Goal: Task Accomplishment & Management: Manage account settings

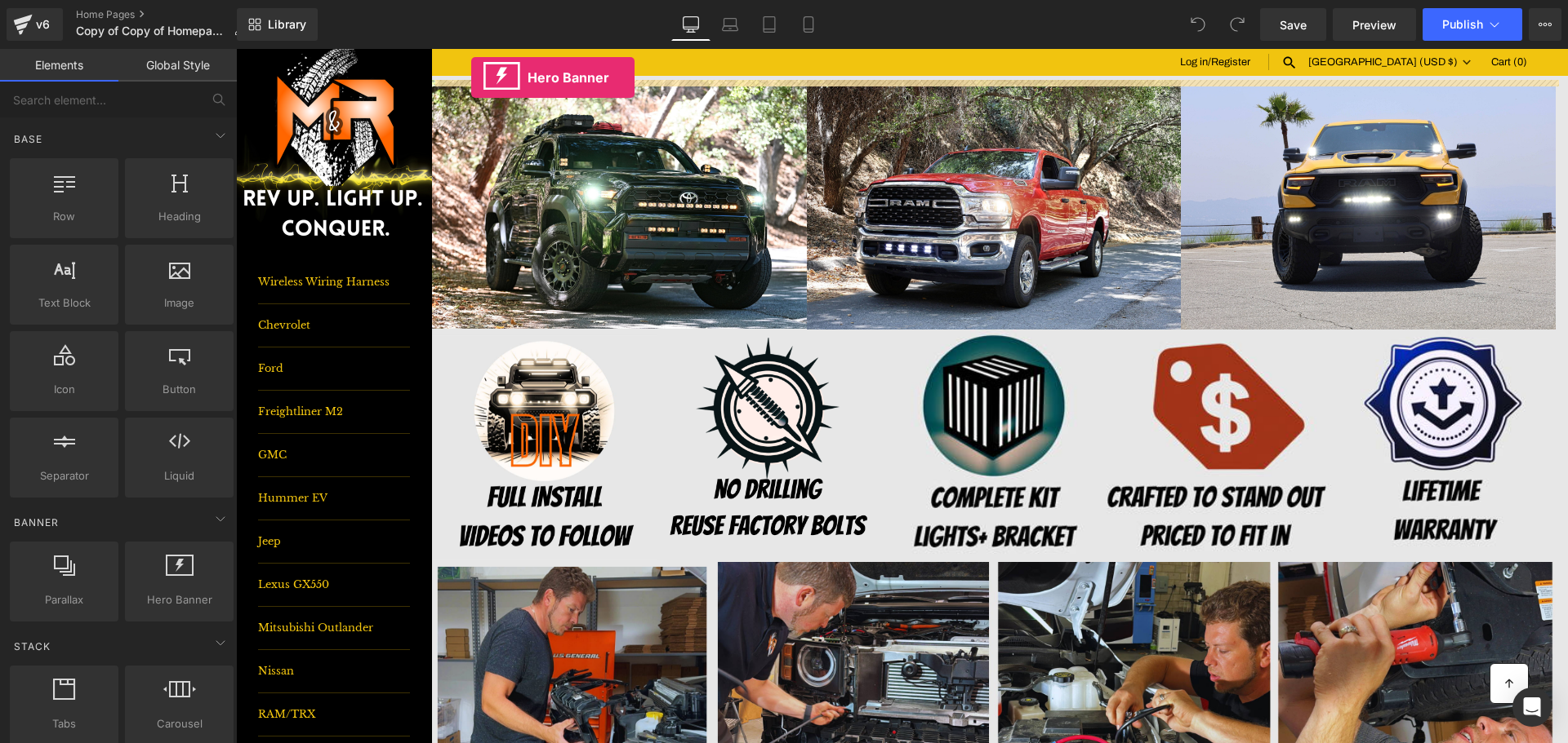
drag, startPoint x: 376, startPoint y: 641, endPoint x: 471, endPoint y: 78, distance: 571.0
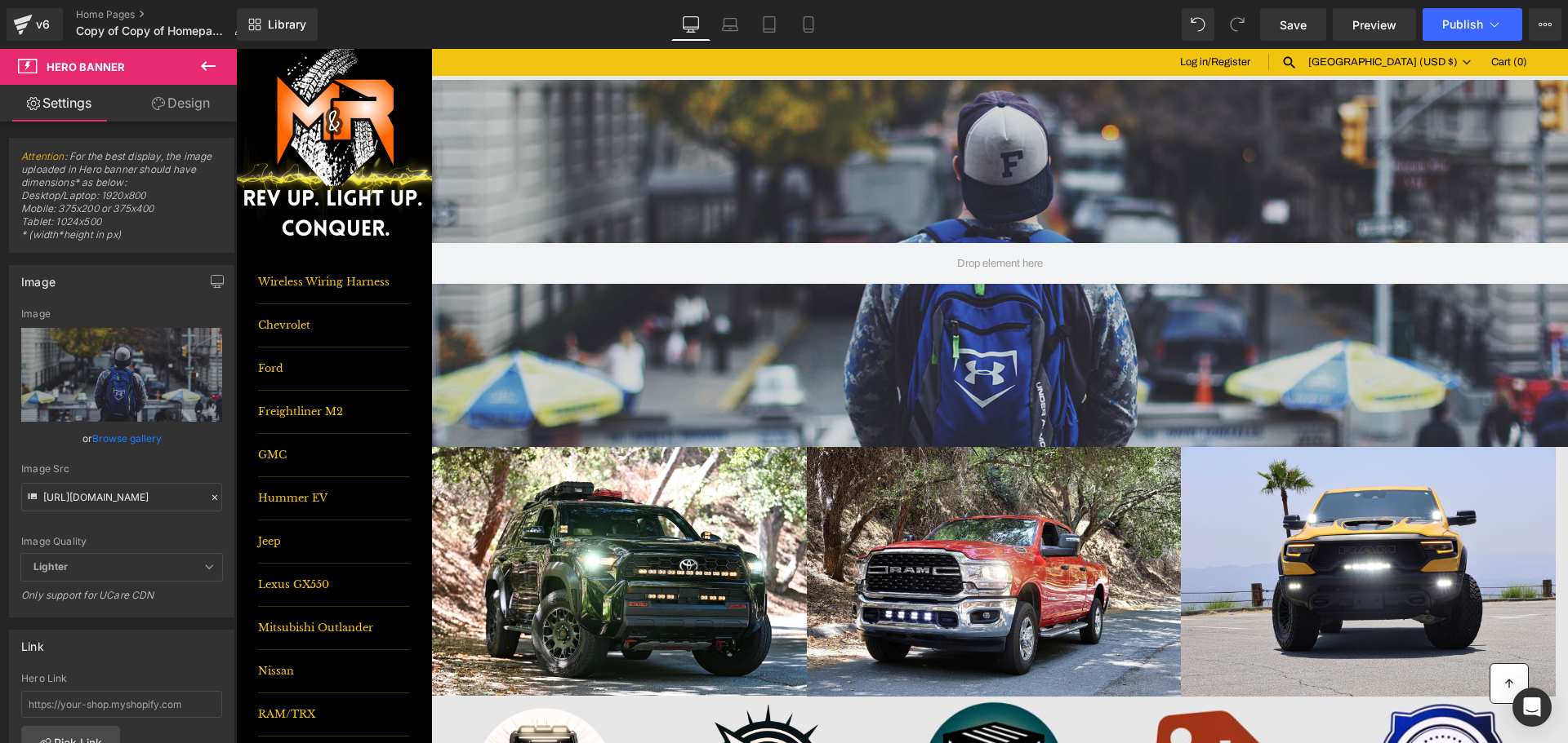
click at [208, 63] on icon at bounding box center [208, 66] width 20 height 20
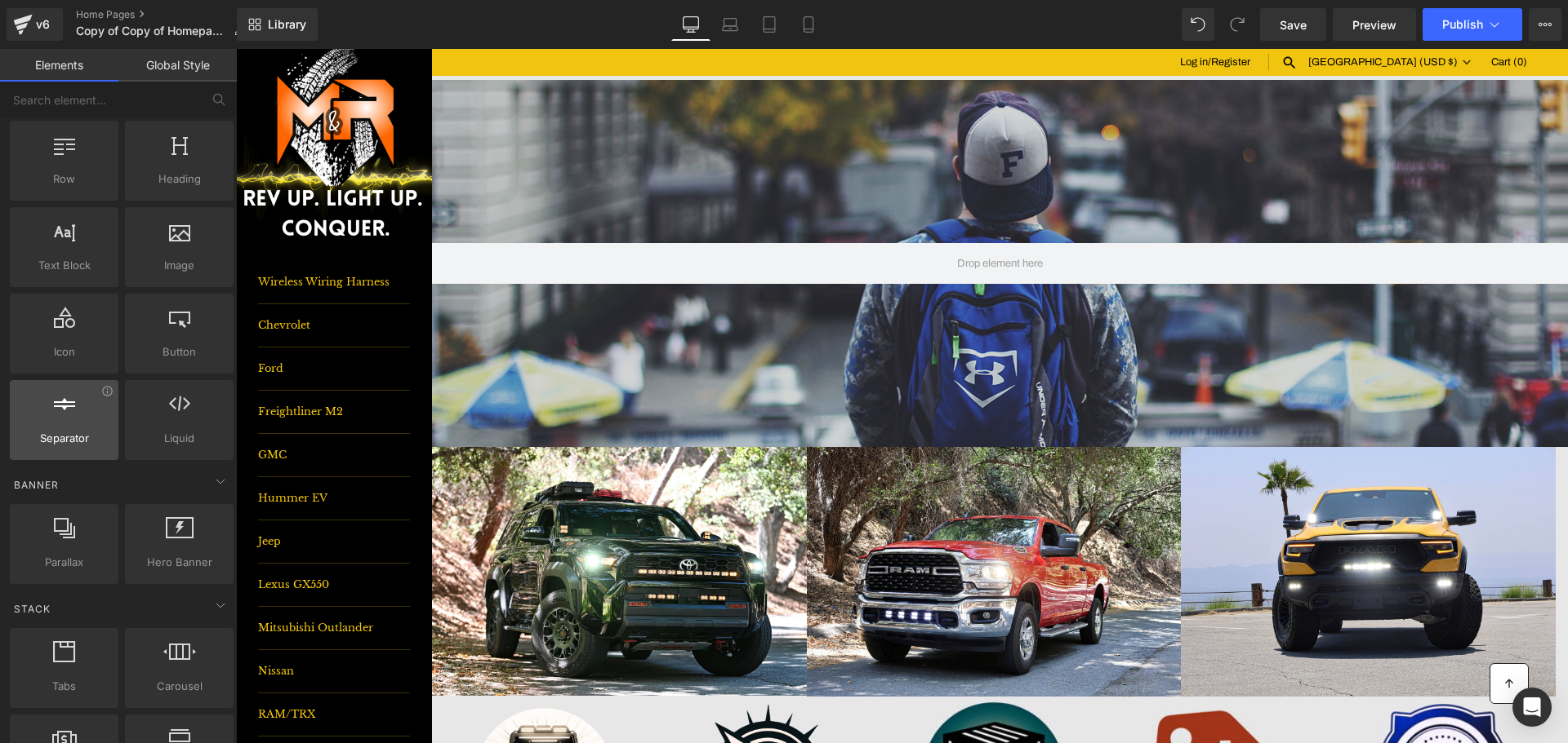
scroll to position [163, 0]
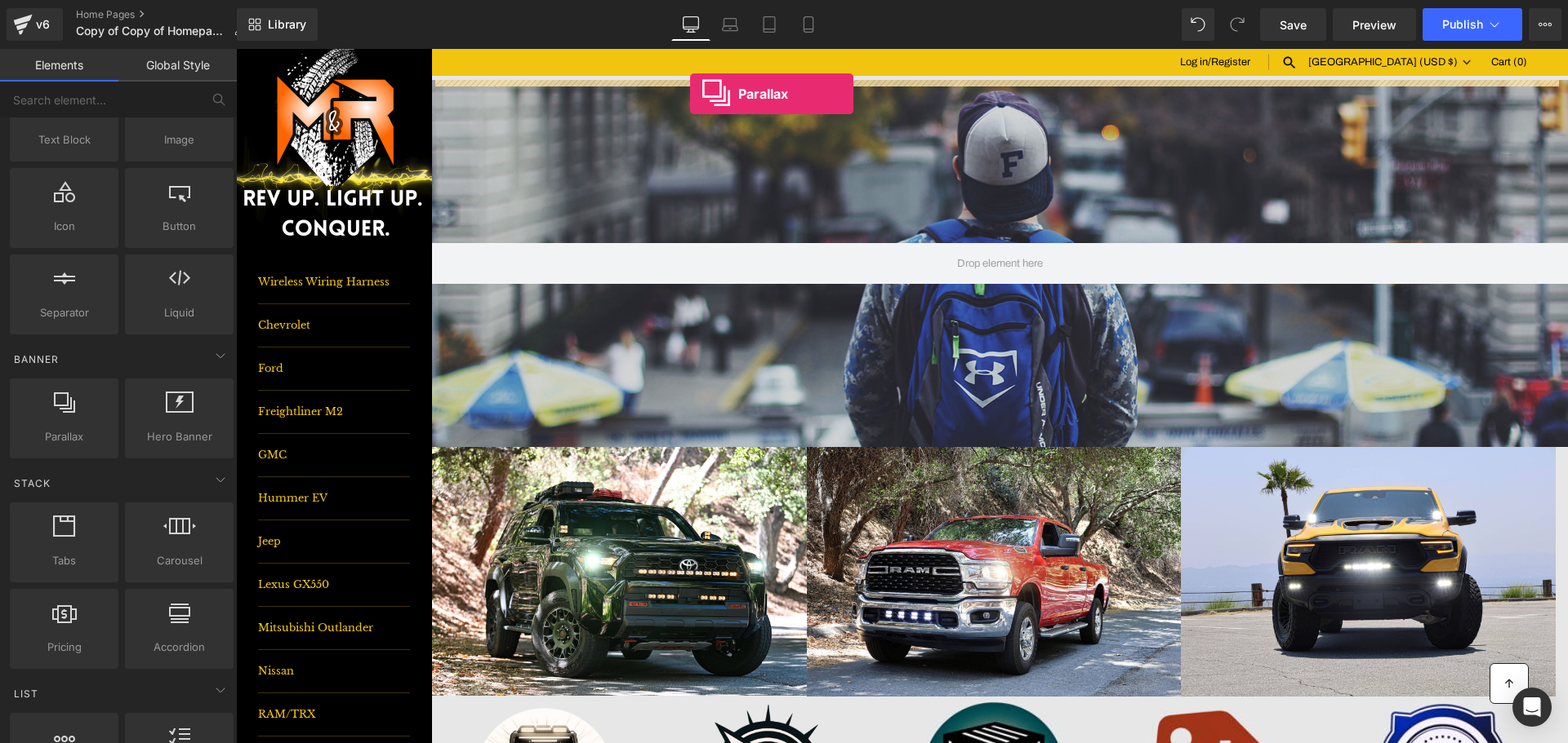
drag, startPoint x: 340, startPoint y: 479, endPoint x: 690, endPoint y: 92, distance: 521.8
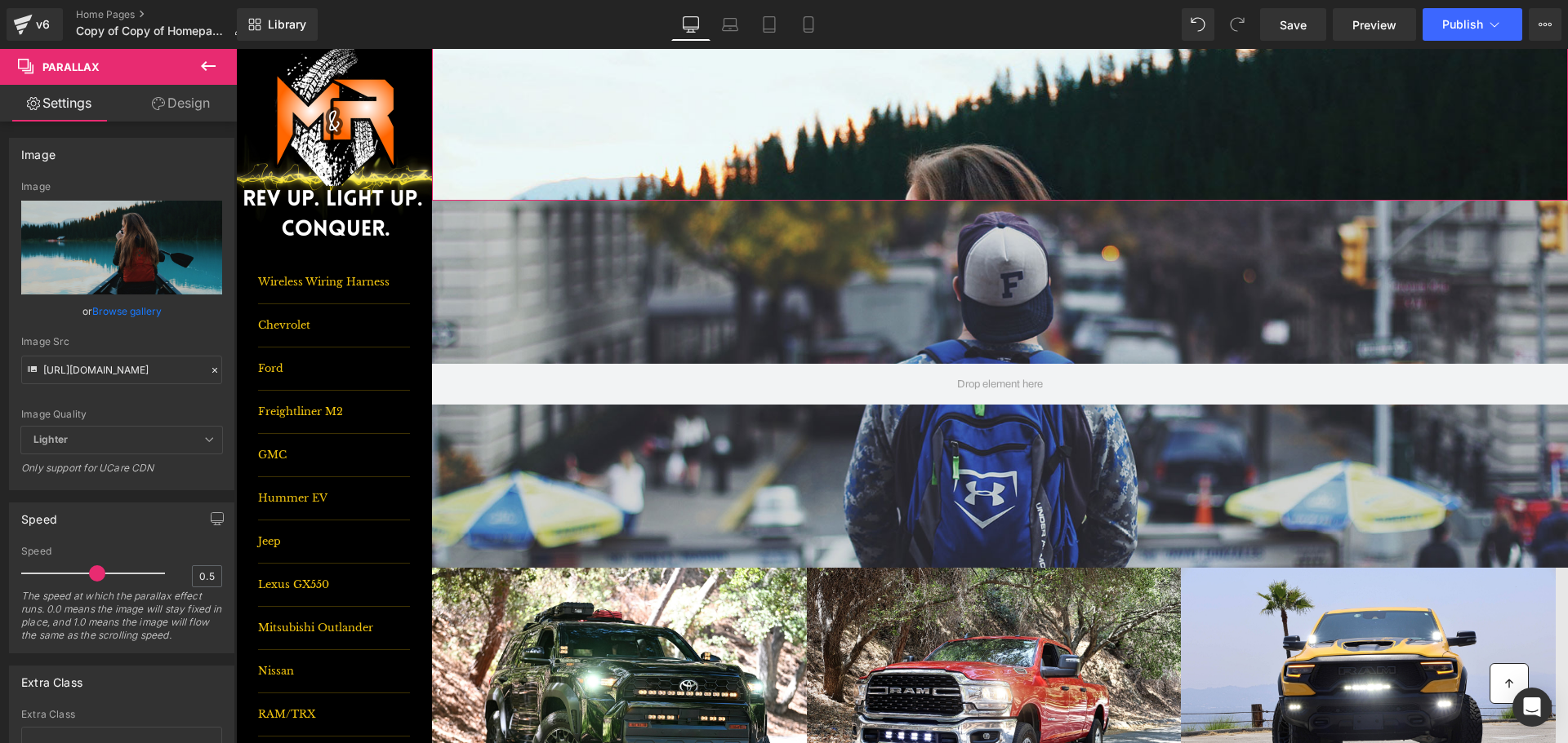
scroll to position [245, 0]
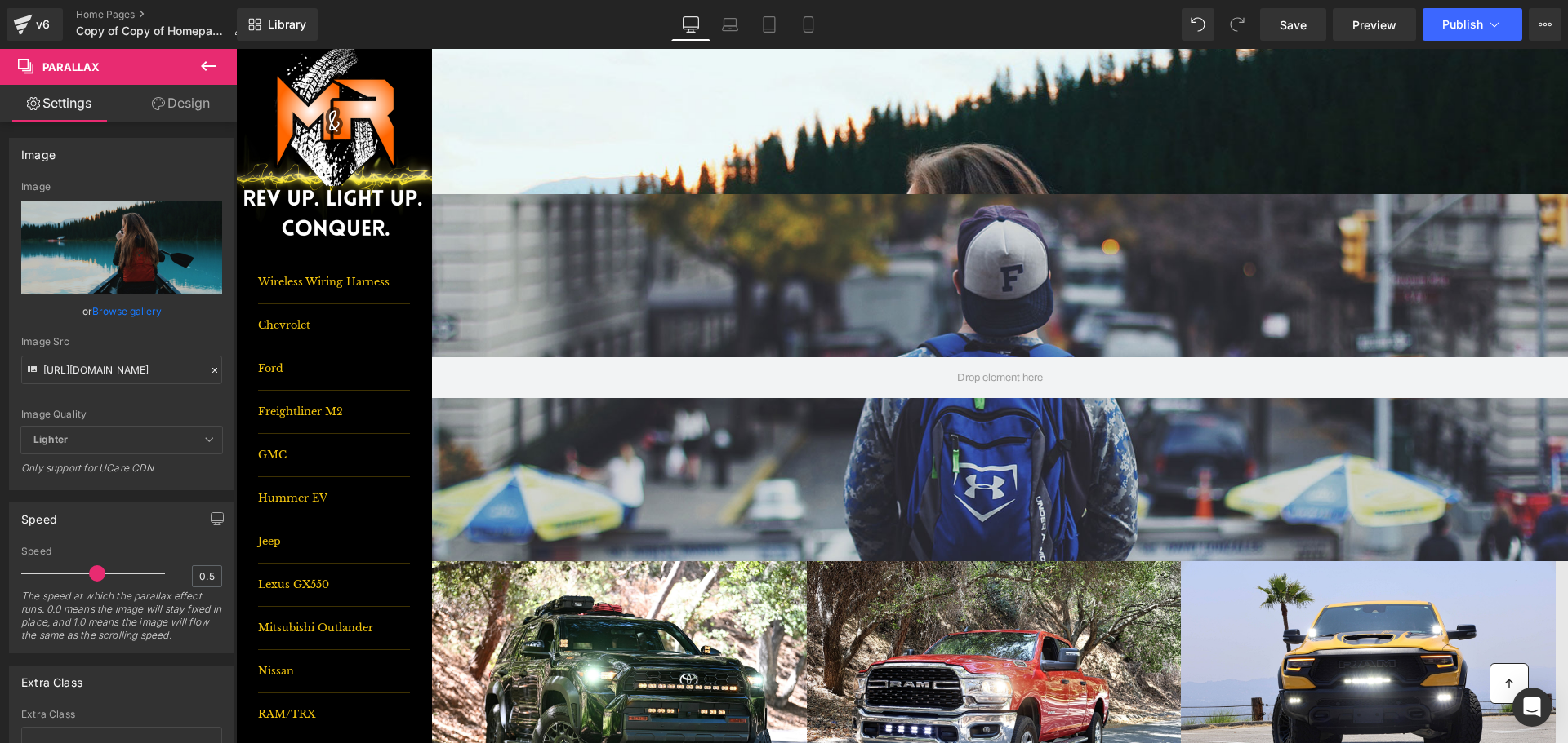
click at [886, 292] on div at bounding box center [999, 377] width 1136 height 367
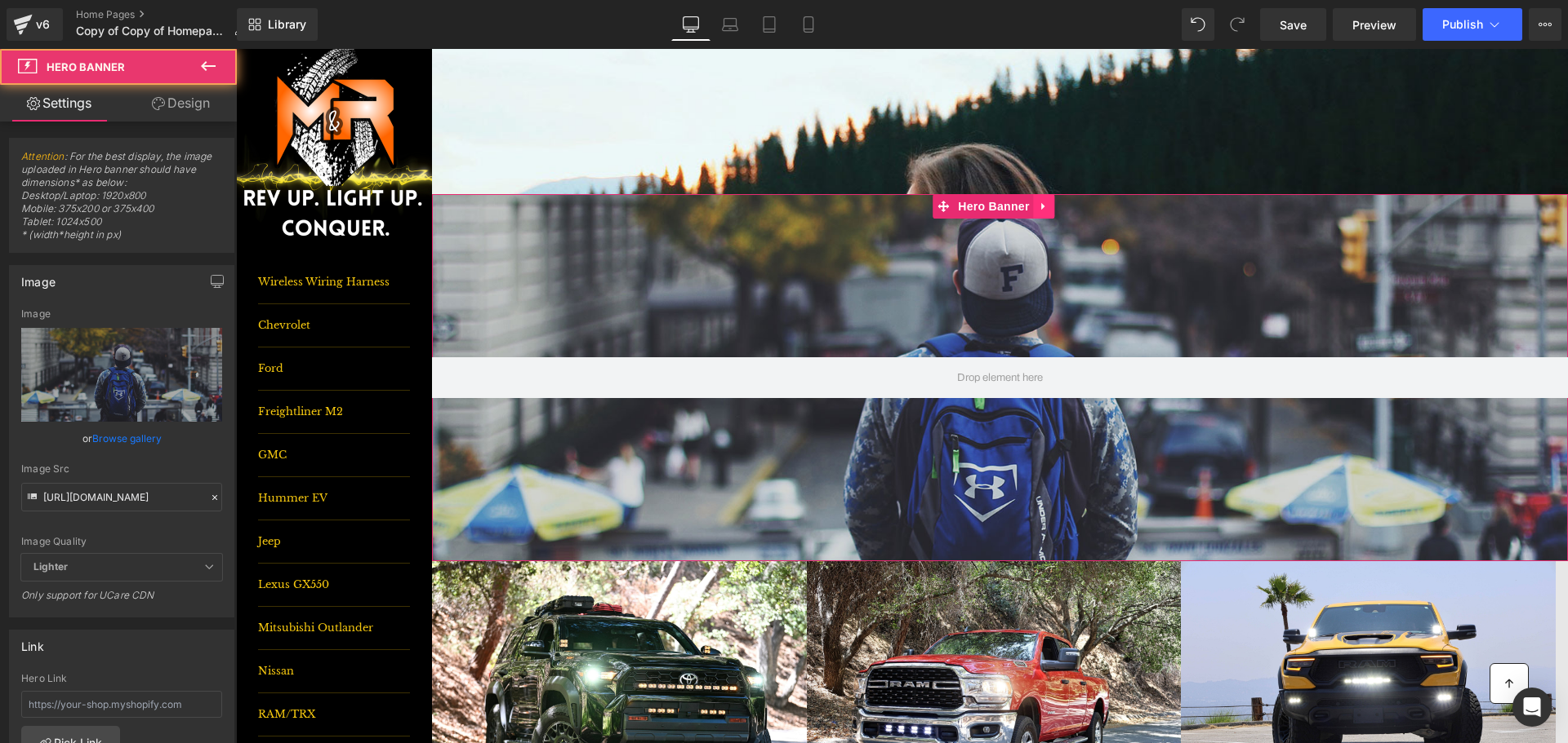
click at [1049, 207] on icon at bounding box center [1044, 207] width 12 height 13
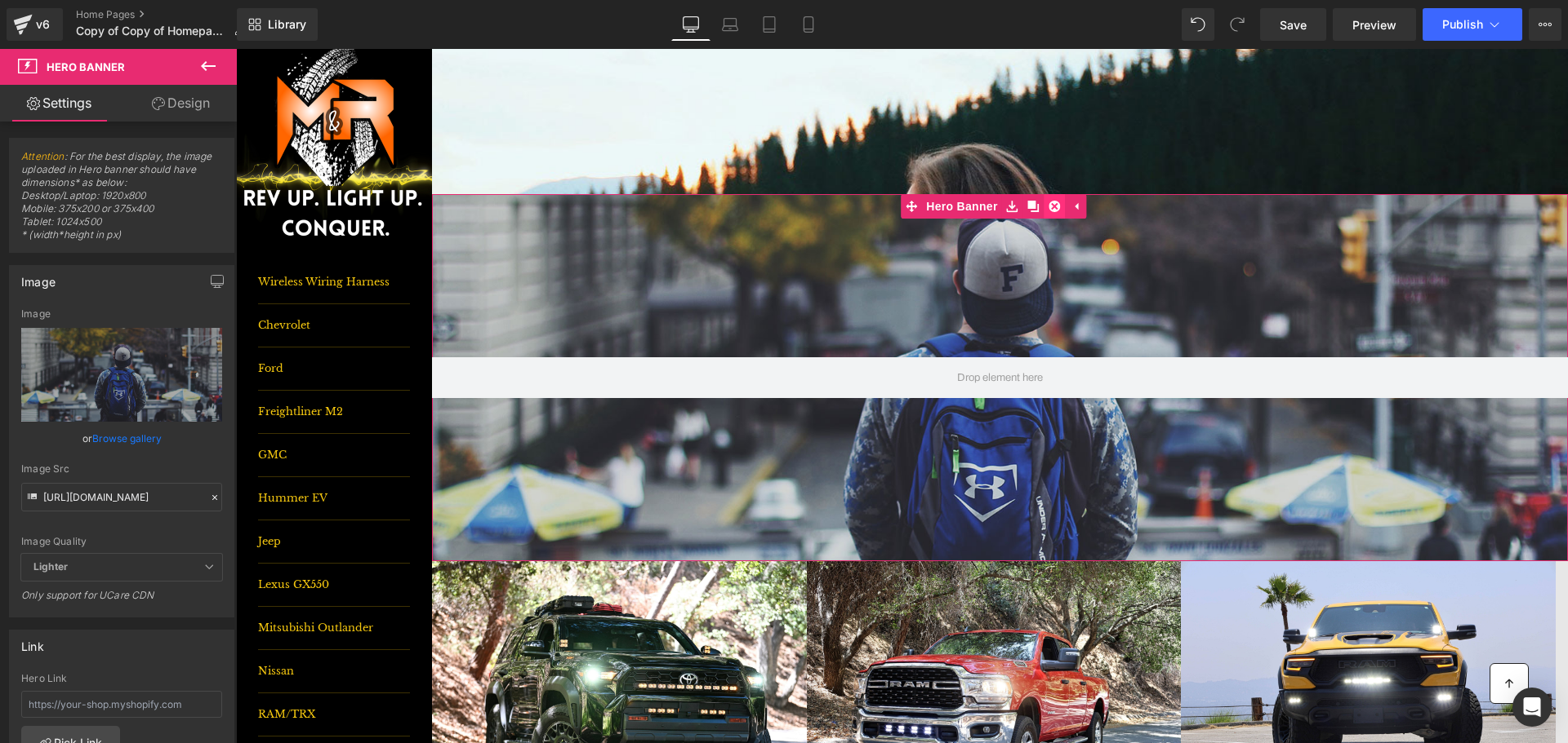
click at [1060, 211] on icon at bounding box center [1054, 207] width 12 height 13
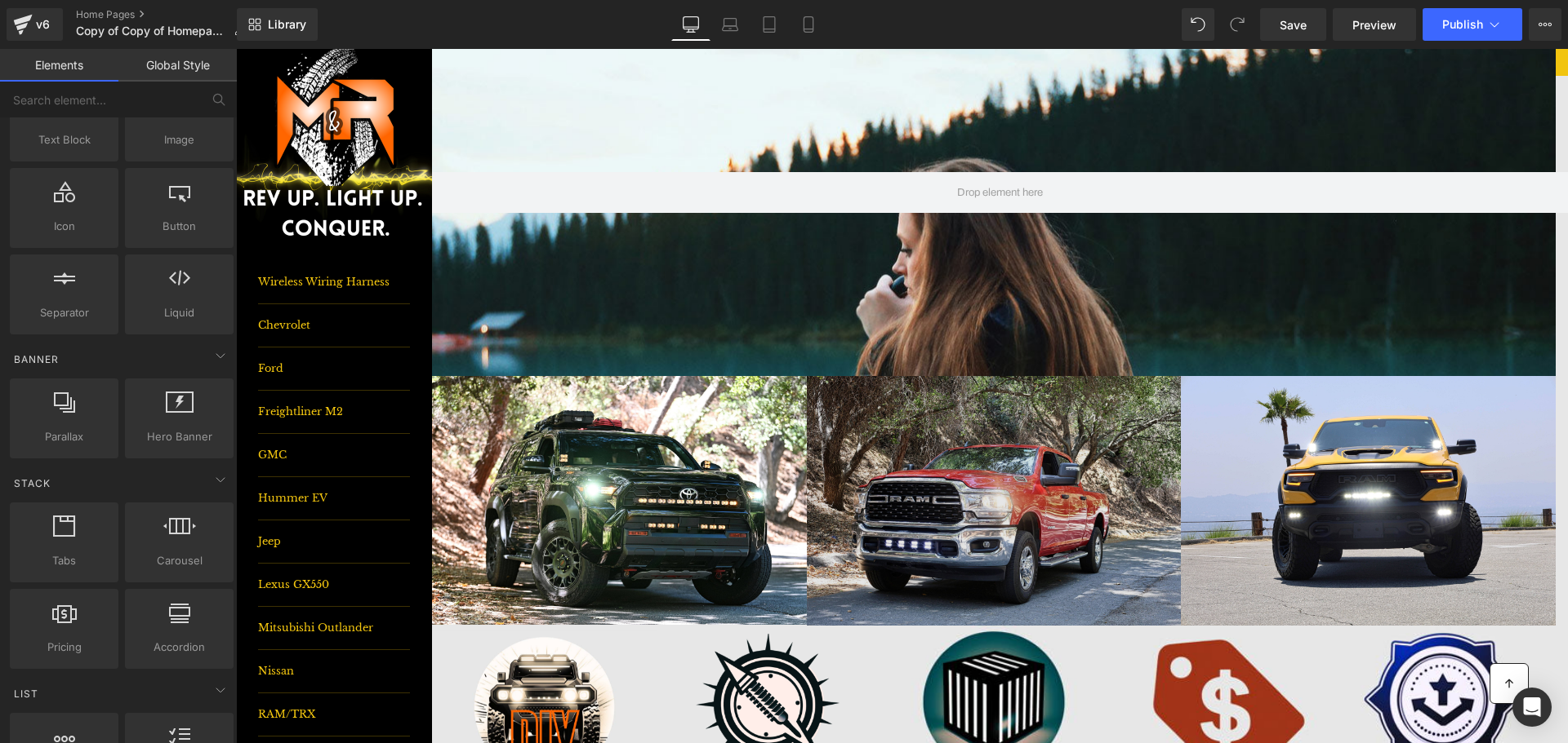
scroll to position [0, 0]
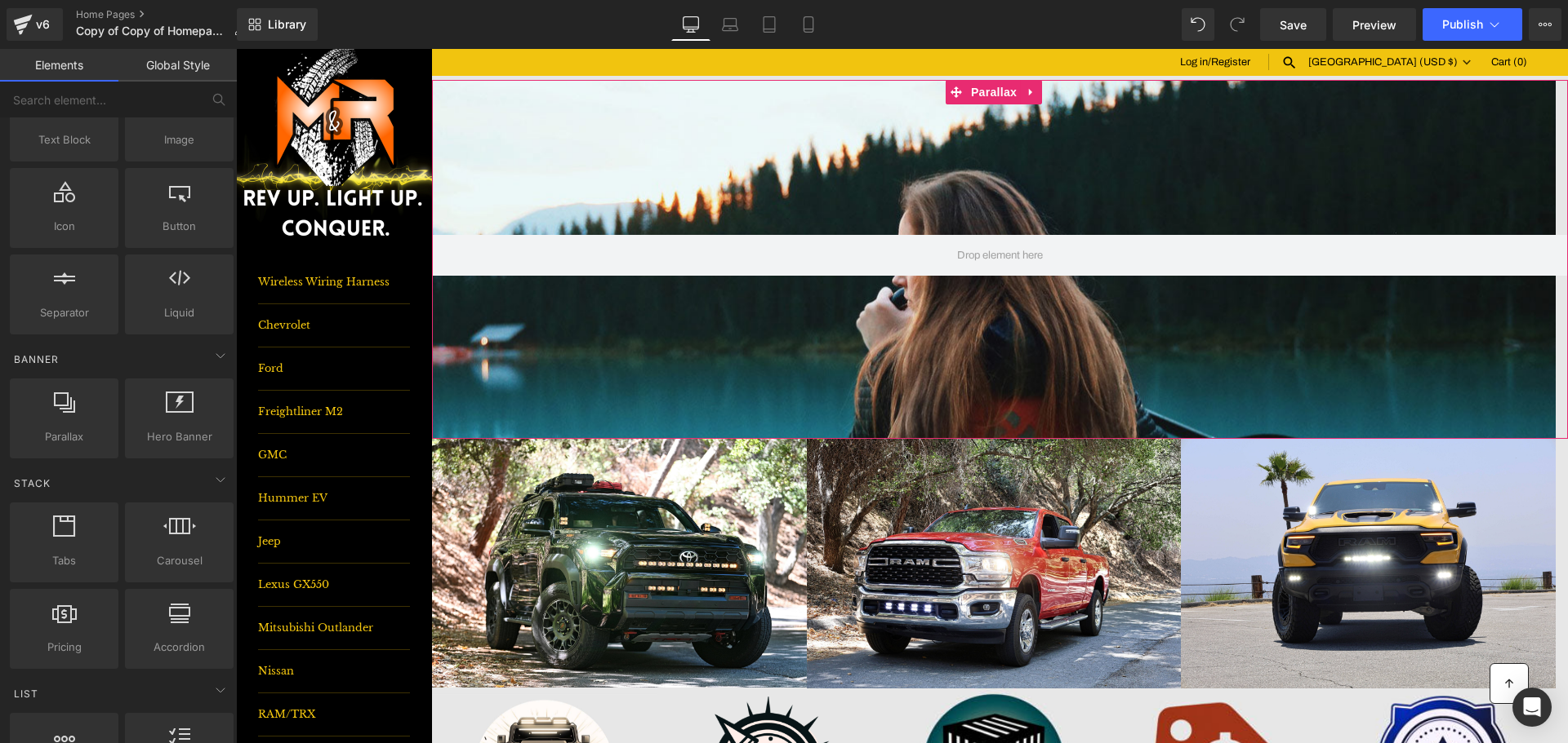
click at [707, 146] on div at bounding box center [895, 399] width 1320 height 695
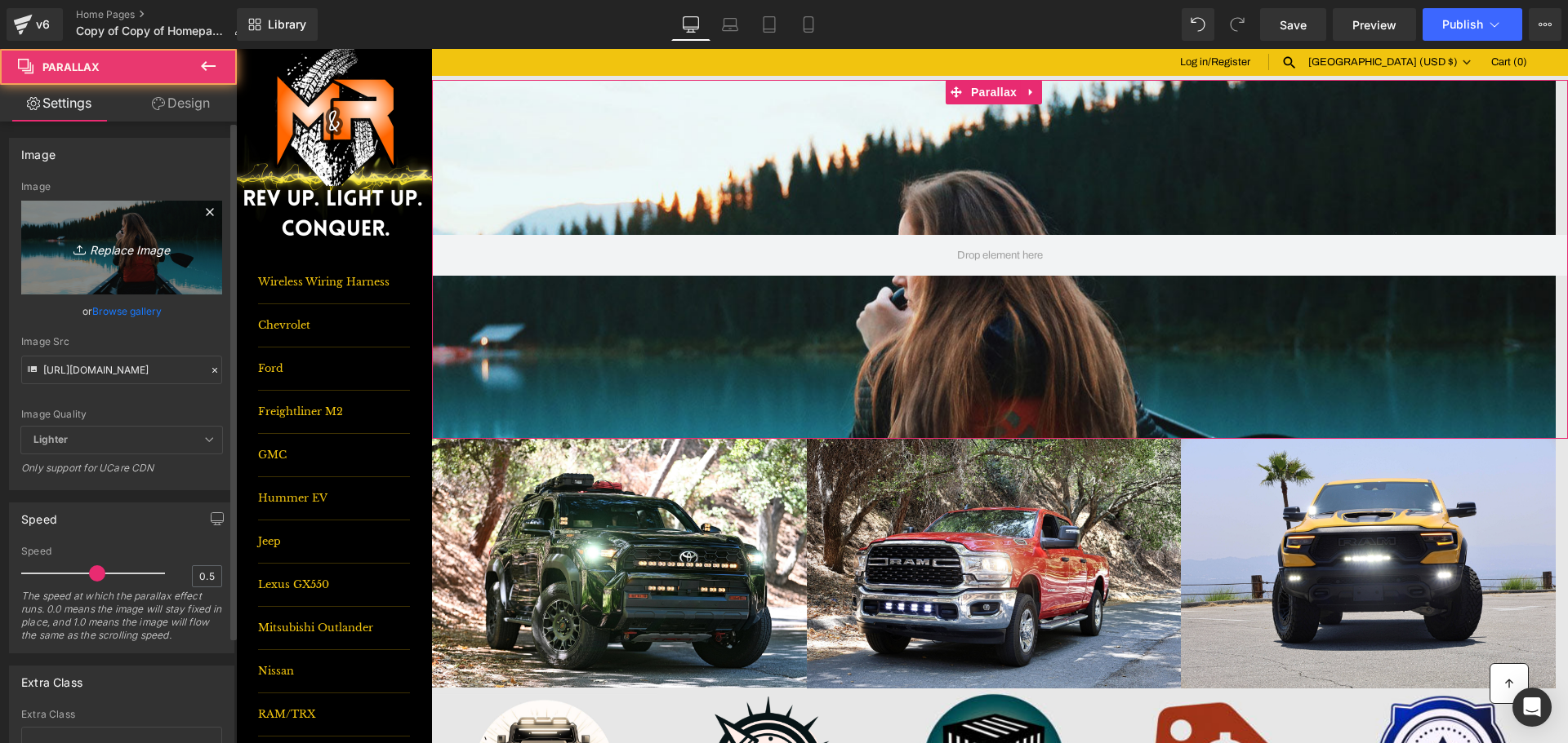
click at [71, 230] on link "Replace Image" at bounding box center [122, 247] width 201 height 94
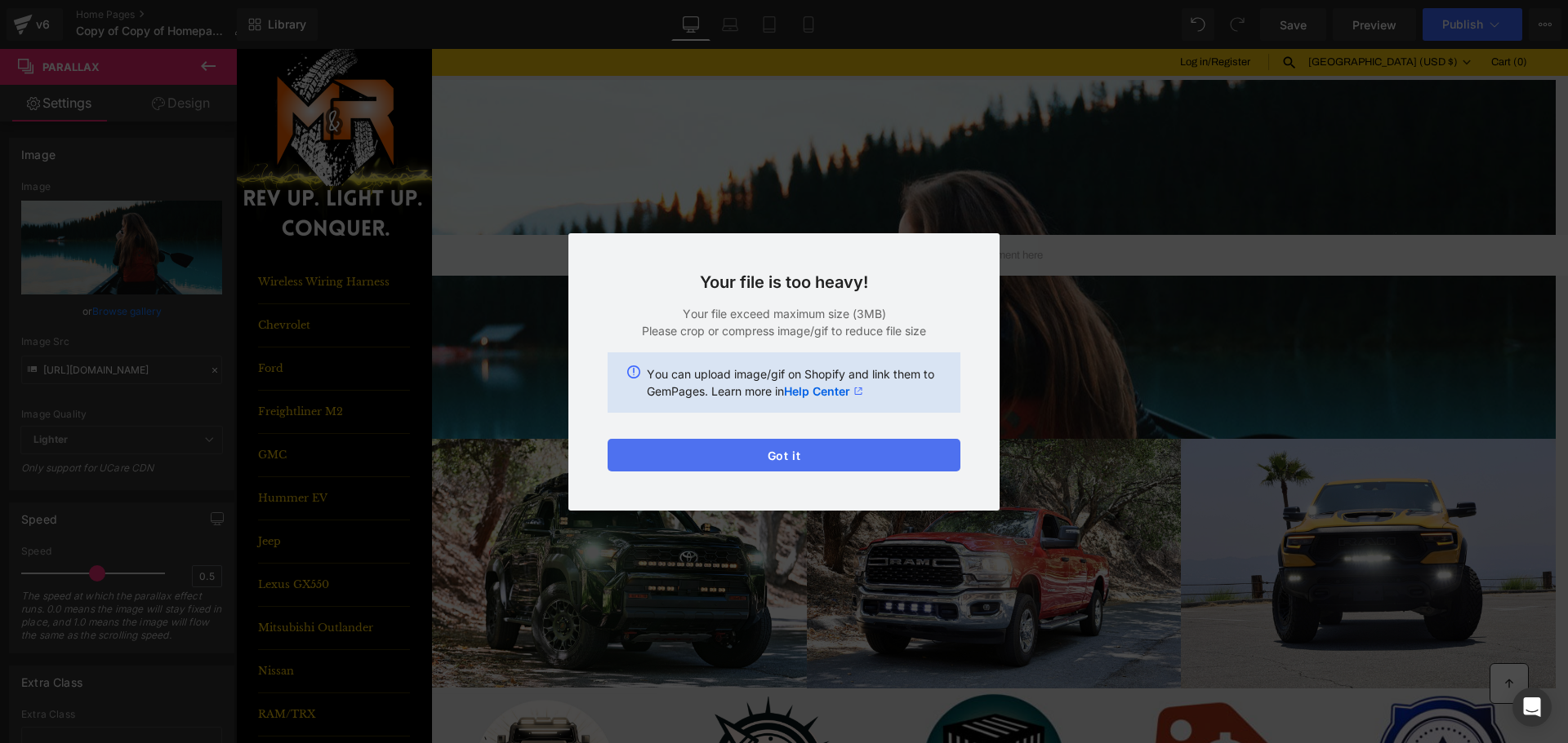
click at [845, 462] on button "Got it" at bounding box center [784, 455] width 353 height 33
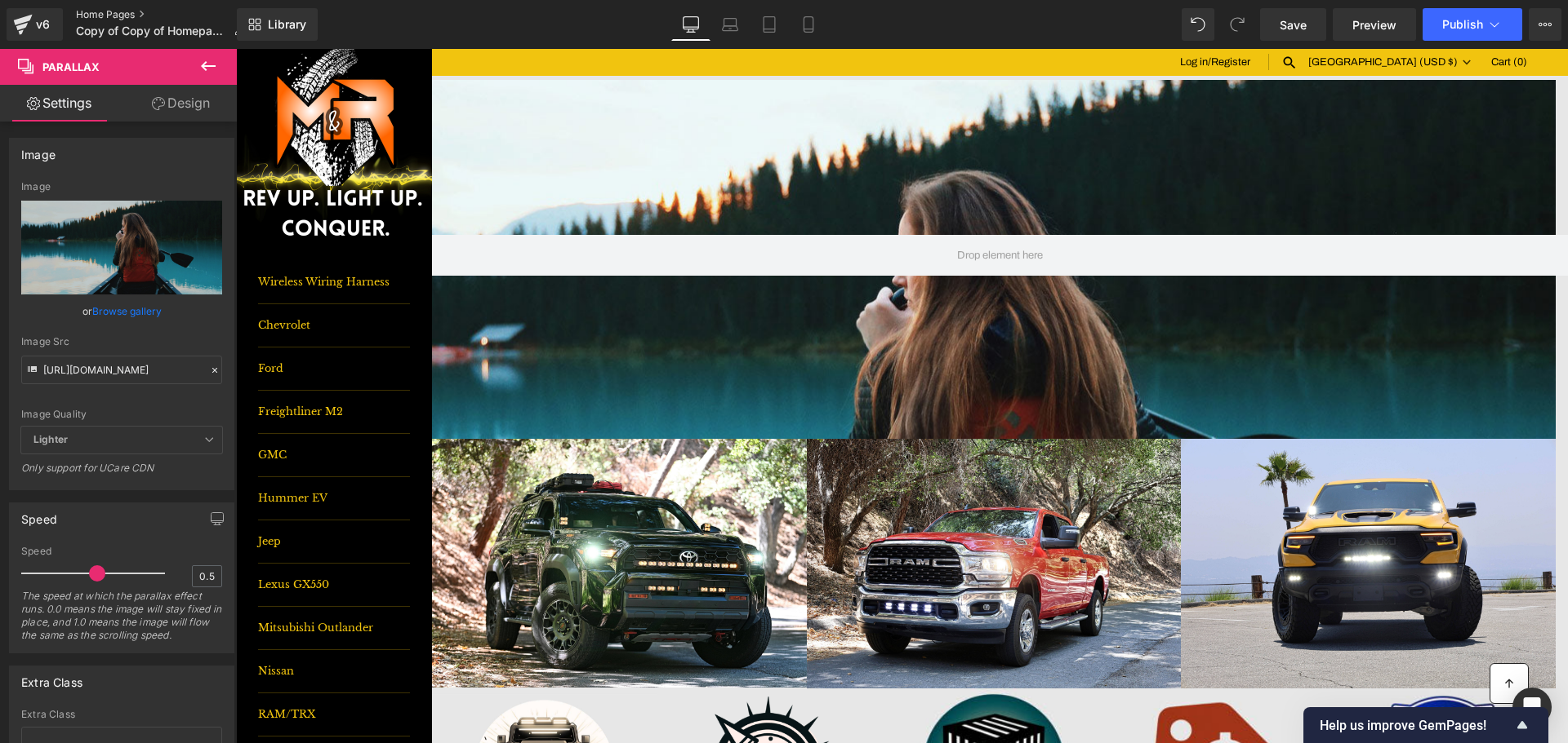
click at [108, 14] on link "Home Pages" at bounding box center [167, 14] width 182 height 13
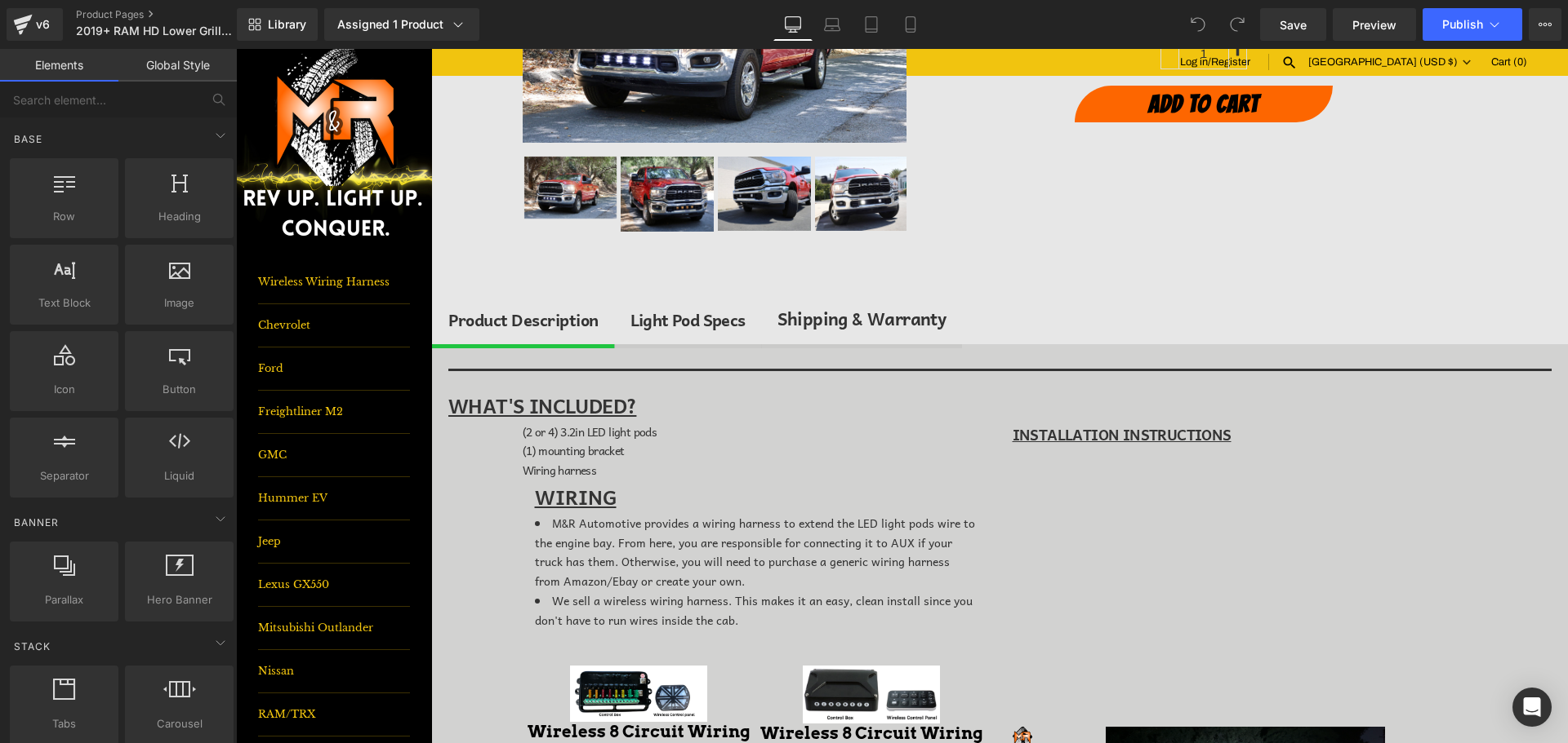
scroll to position [327, 0]
click at [650, 326] on div "Light Pod Specs" at bounding box center [687, 319] width 115 height 26
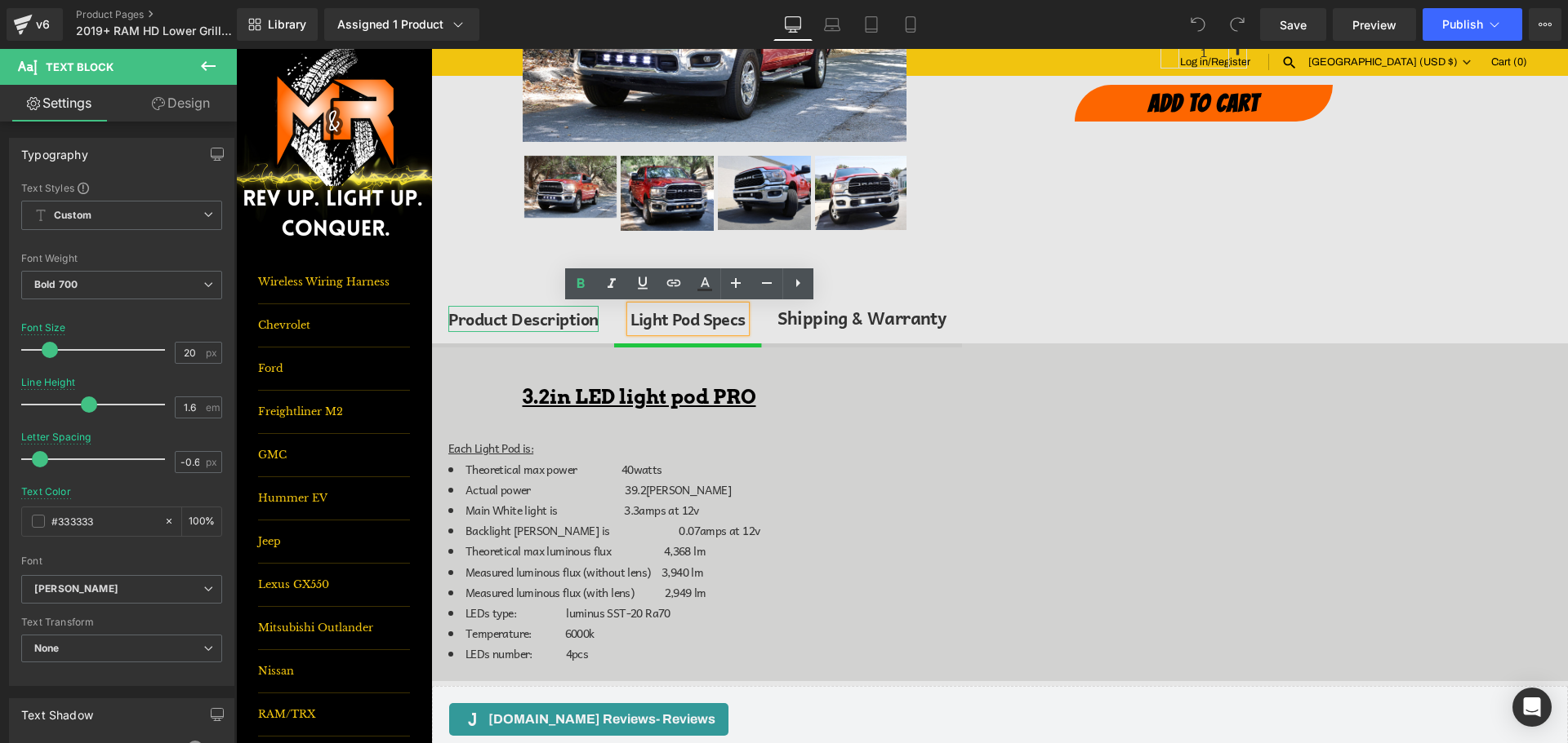
click at [537, 319] on div "Product Description" at bounding box center [524, 319] width 150 height 26
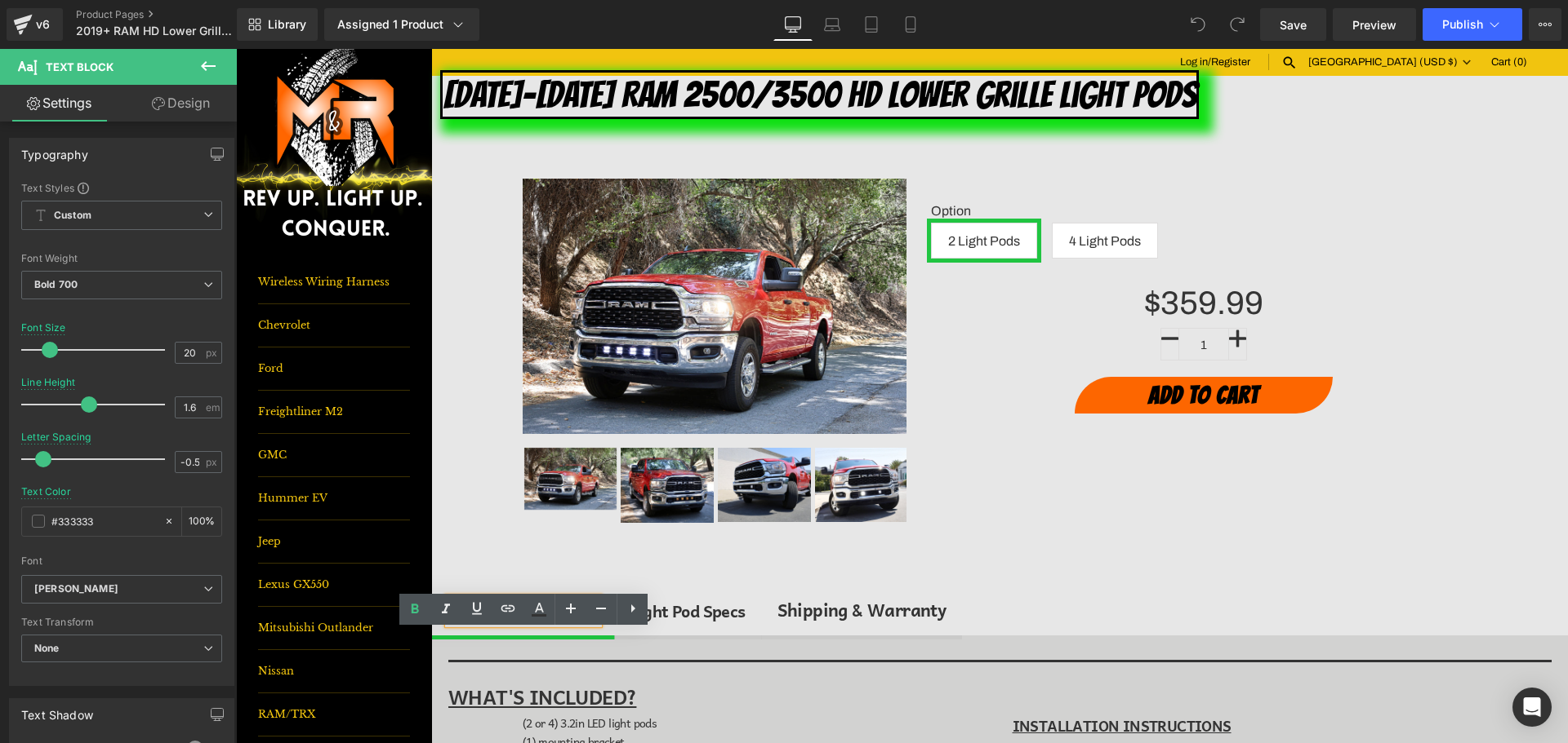
scroll to position [1, 0]
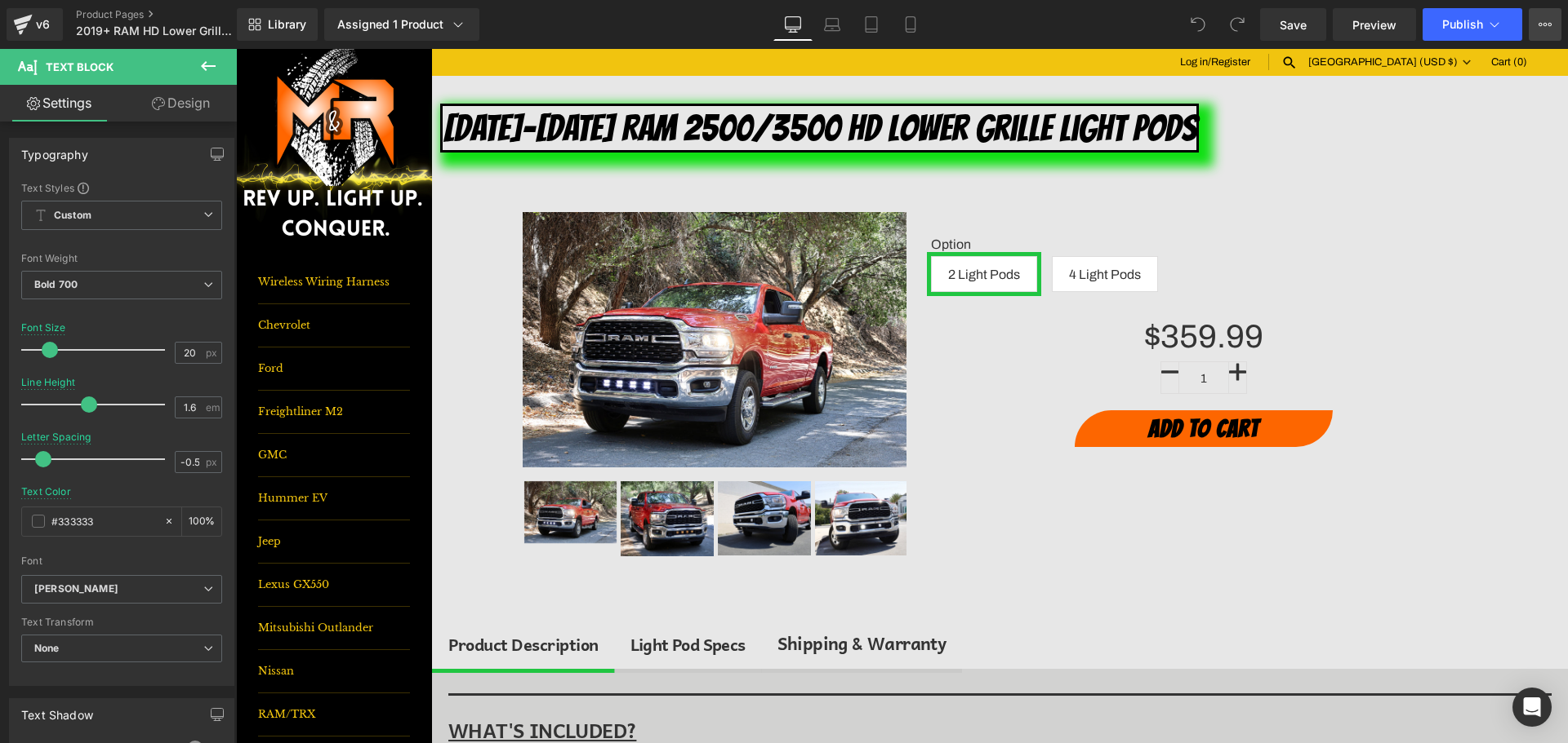
click at [1539, 23] on icon at bounding box center [1545, 24] width 13 height 13
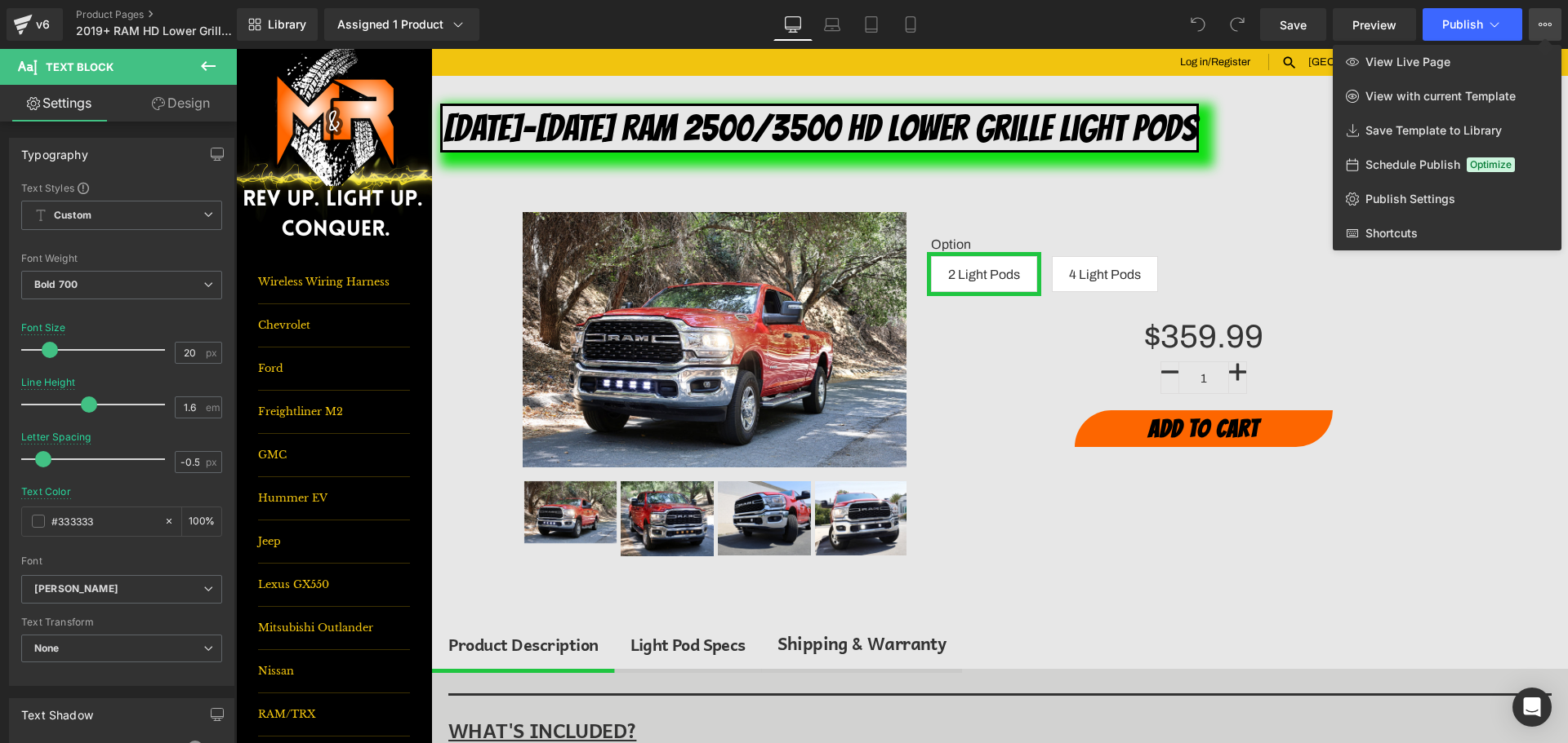
click at [126, 5] on div "v6 Product Pages 2019+ RAM HD Lower Grille Light Pods" at bounding box center [118, 24] width 237 height 49
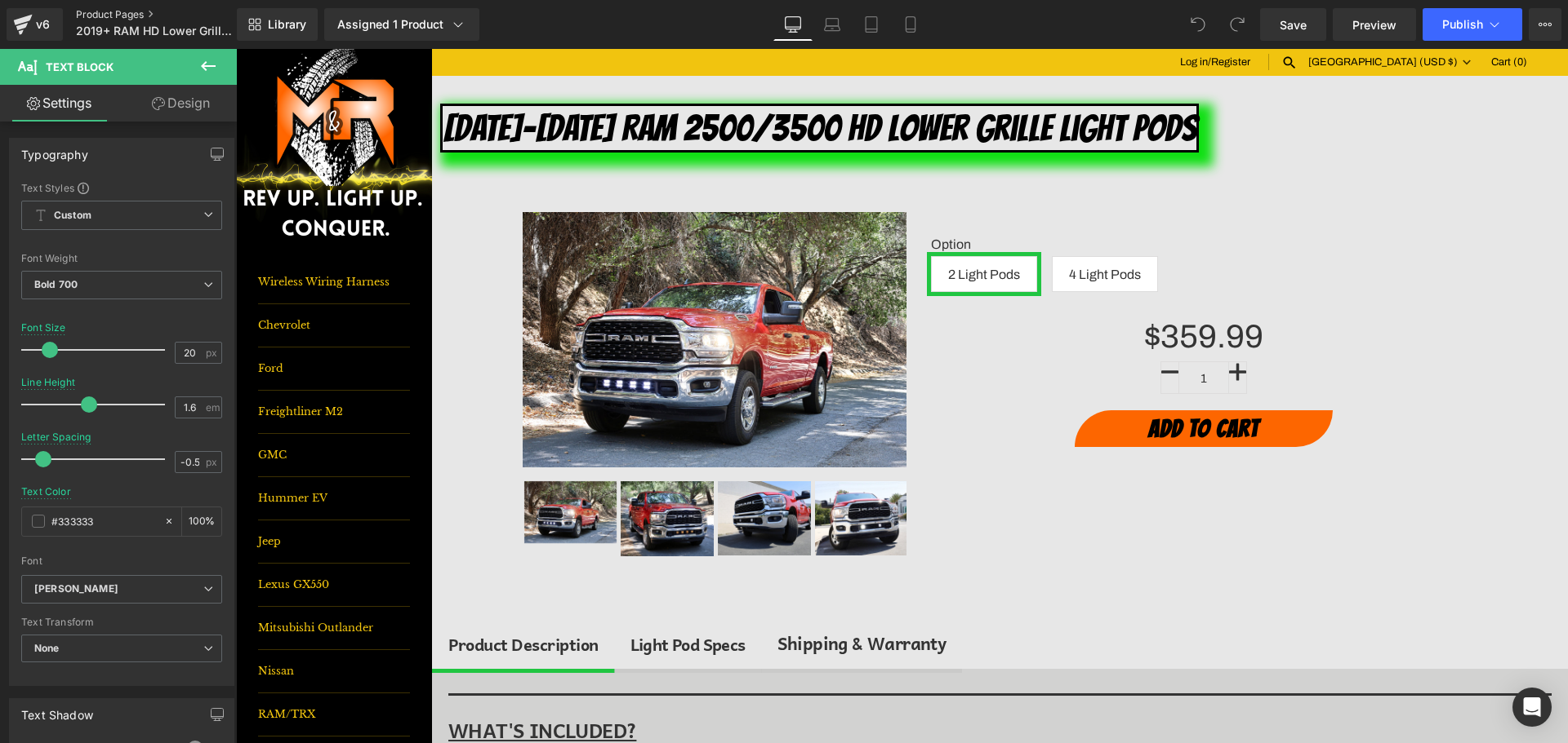
click at [128, 16] on link "Product Pages" at bounding box center [170, 14] width 188 height 13
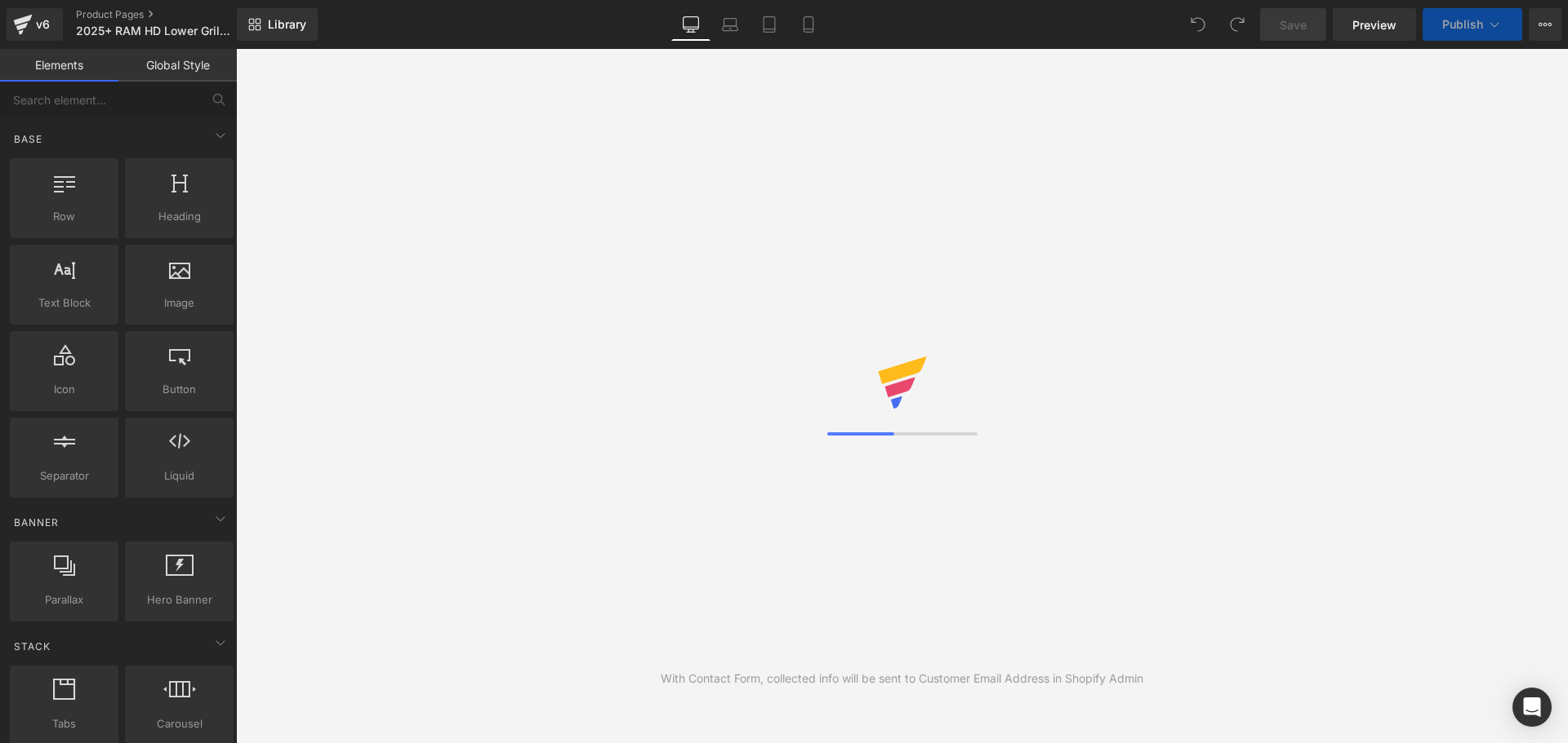
click at [1463, 27] on span "Publish" at bounding box center [1463, 24] width 41 height 13
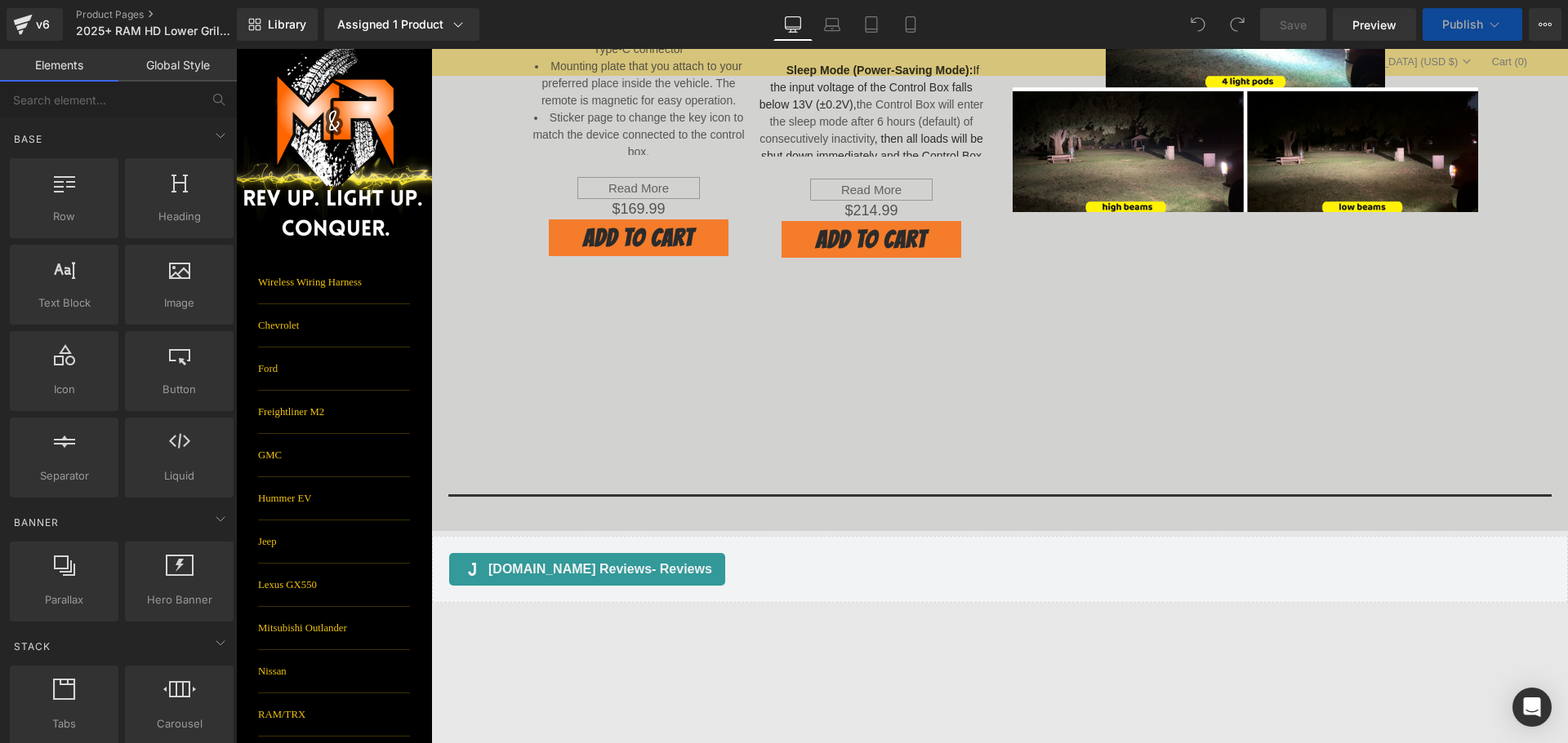
scroll to position [1306, 0]
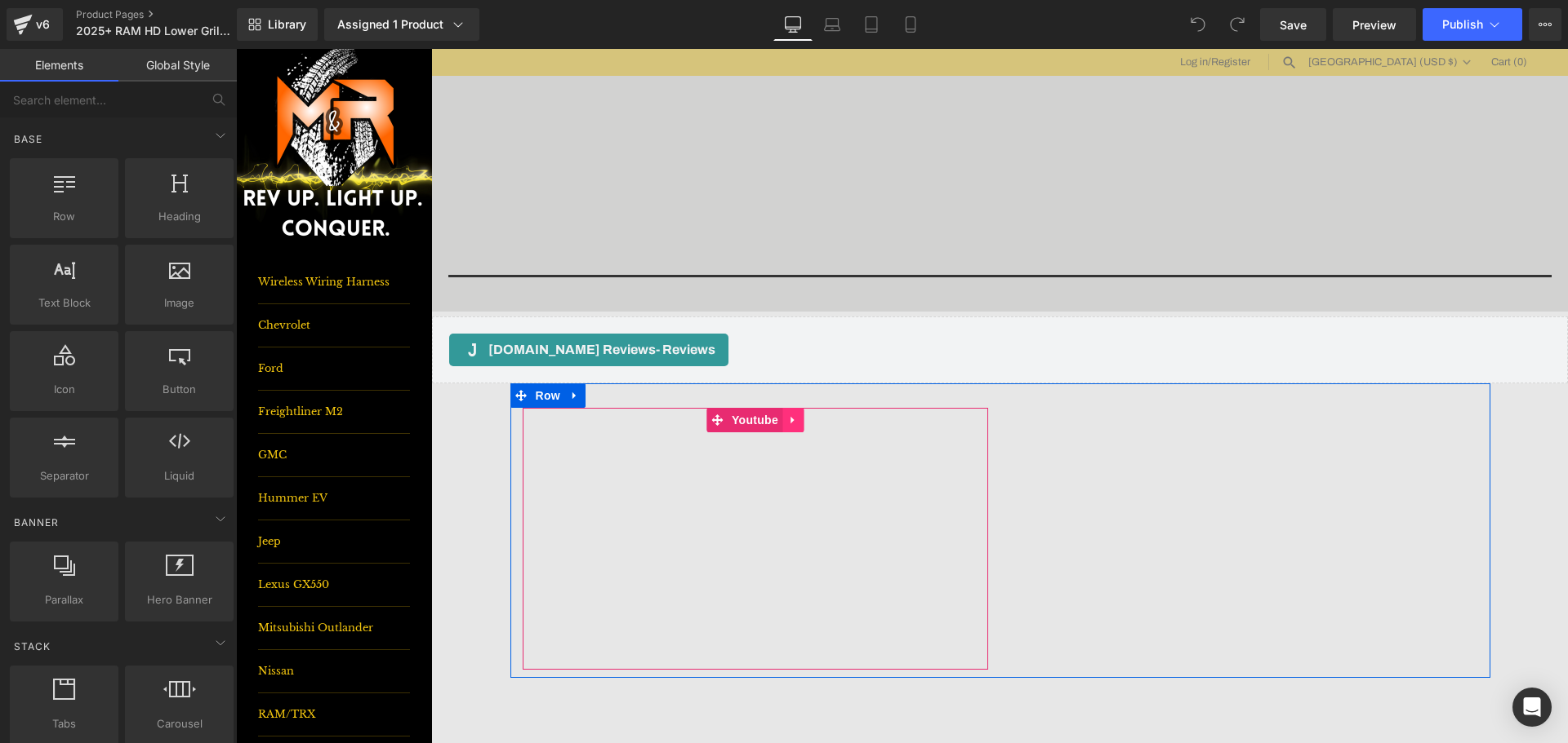
click at [782, 418] on link at bounding box center [792, 420] width 21 height 24
click at [800, 422] on icon at bounding box center [803, 420] width 12 height 12
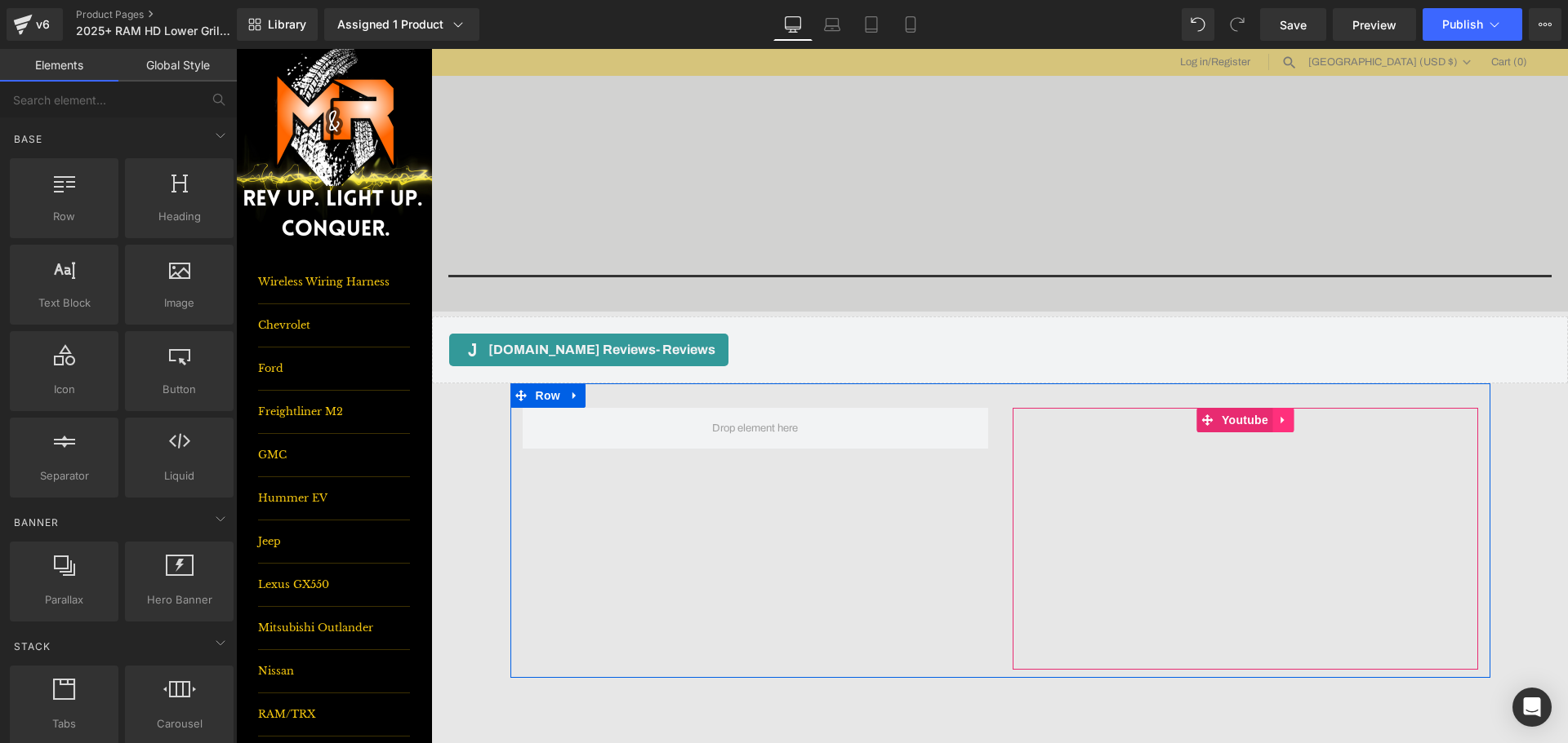
click at [1279, 429] on link at bounding box center [1283, 420] width 21 height 24
click at [569, 398] on icon at bounding box center [574, 397] width 12 height 13
click at [611, 395] on icon at bounding box center [616, 396] width 12 height 12
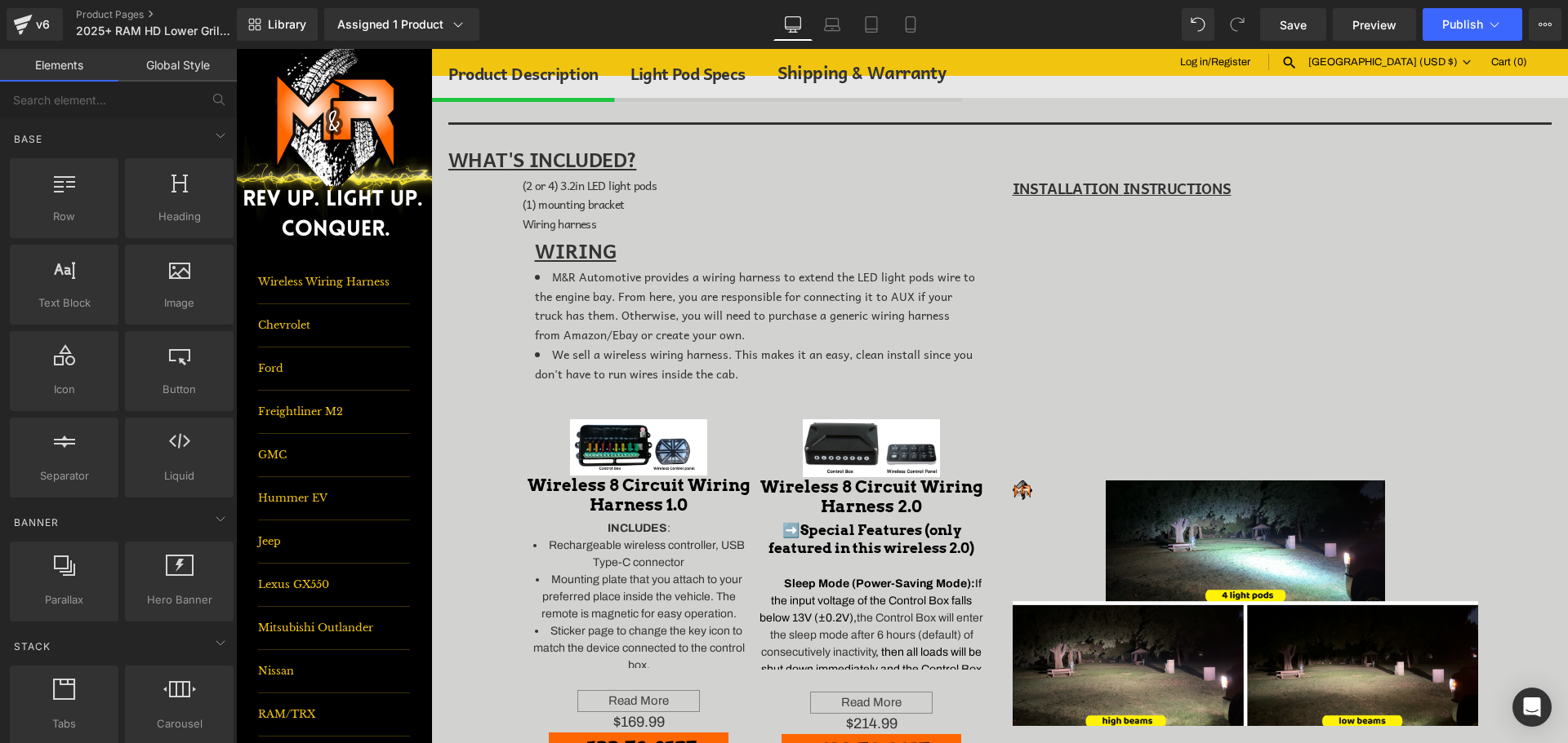
scroll to position [489, 0]
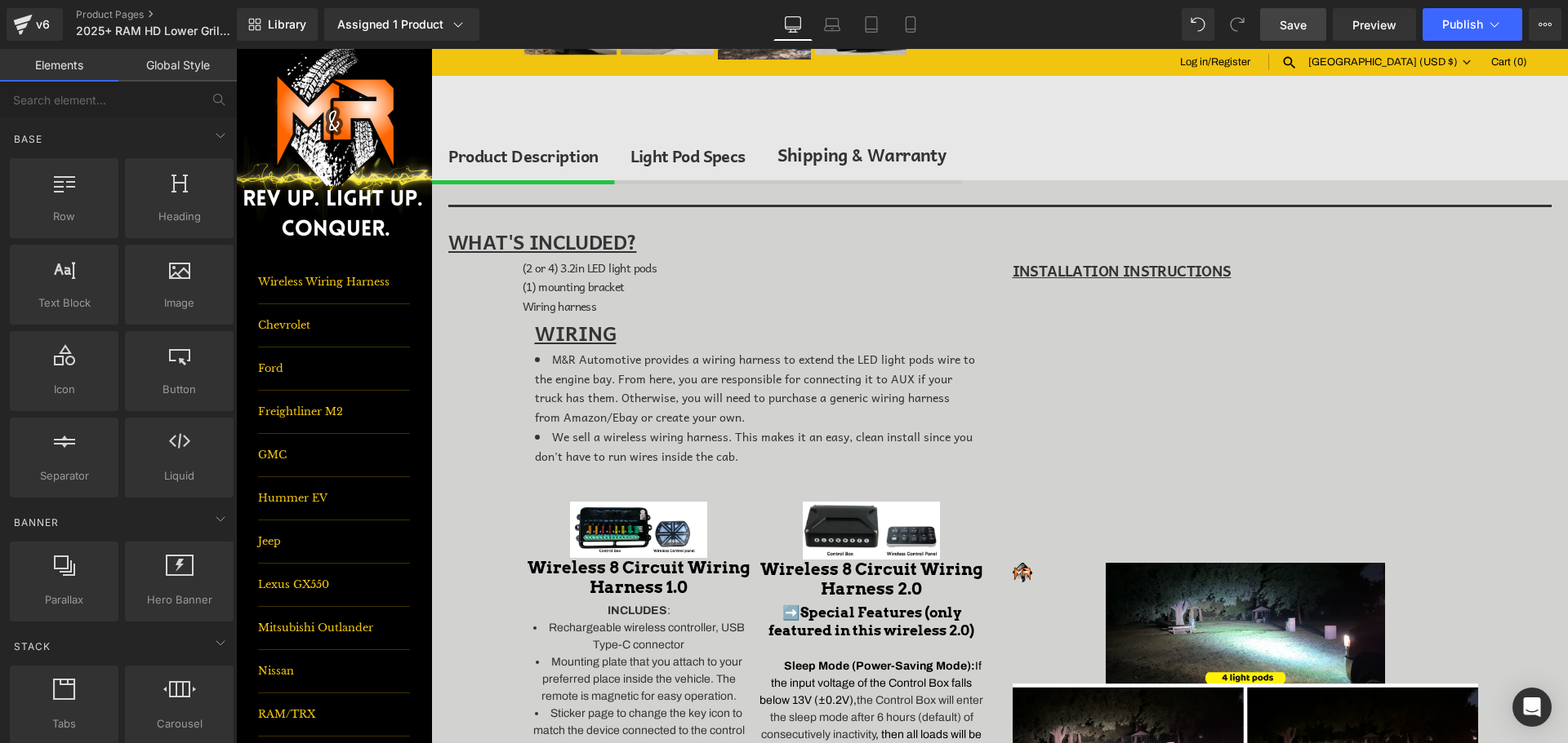
click at [1284, 22] on span "Save" at bounding box center [1293, 24] width 27 height 17
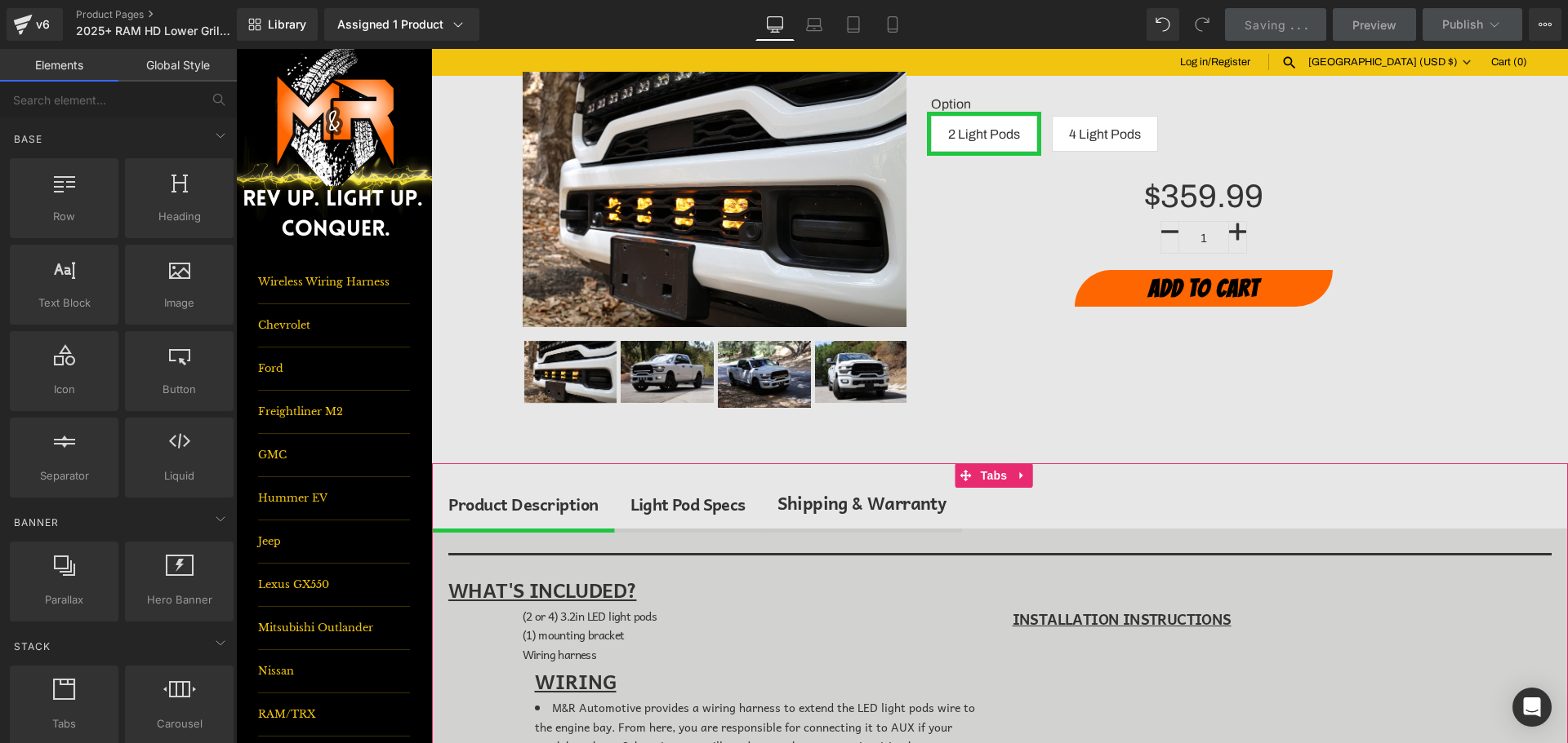
scroll to position [81, 0]
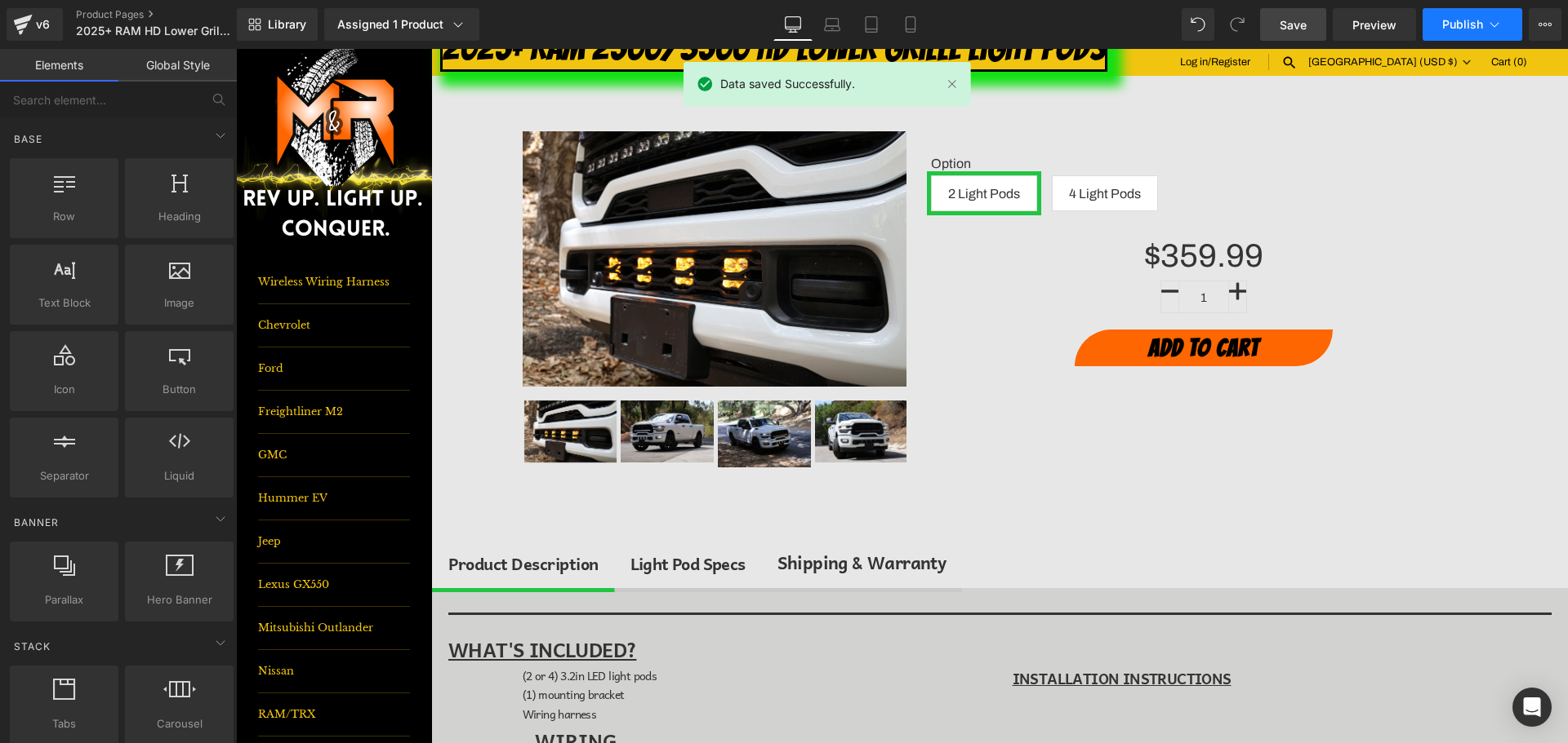
click at [1473, 22] on span "Publish" at bounding box center [1463, 24] width 41 height 13
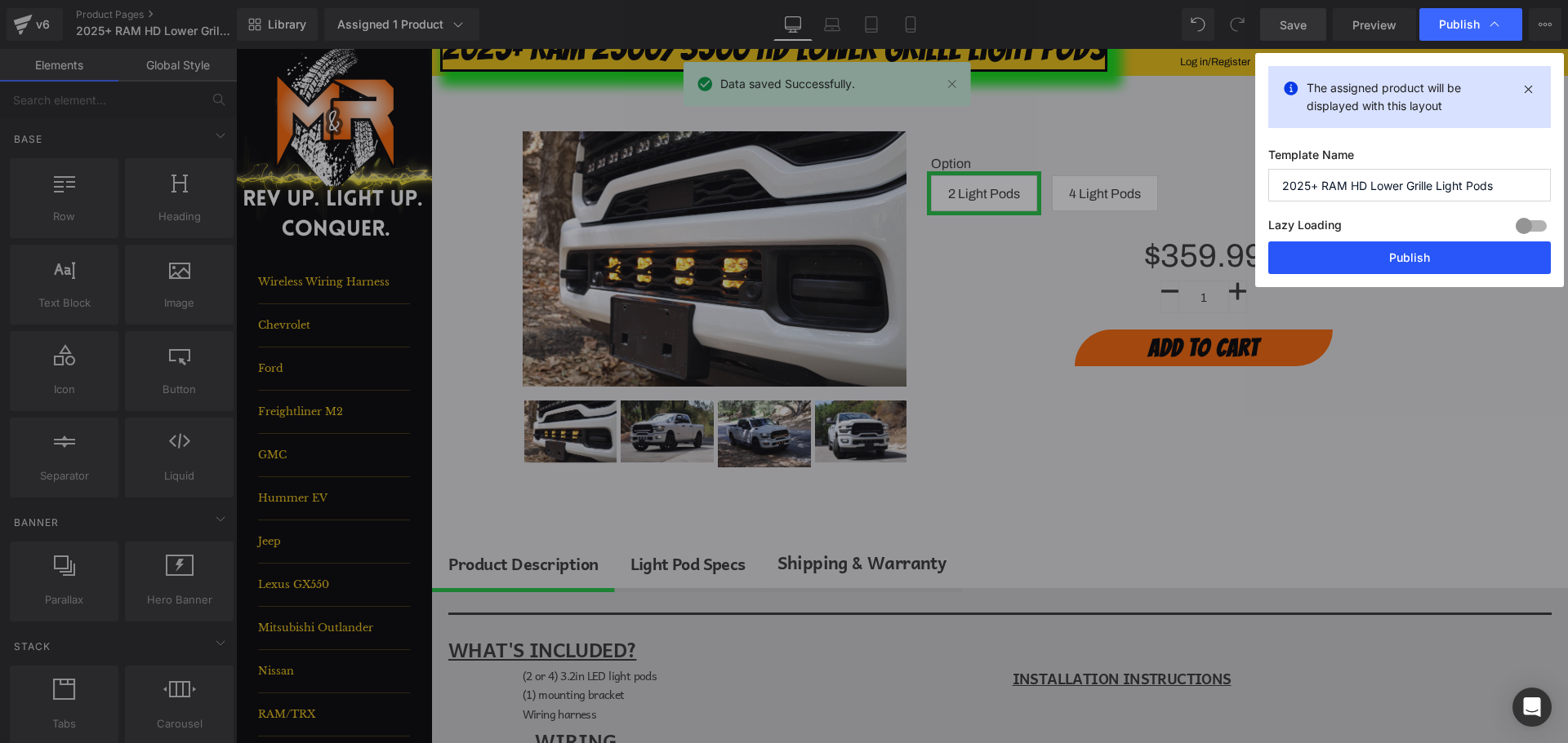
click at [1431, 254] on button "Publish" at bounding box center [1409, 257] width 282 height 33
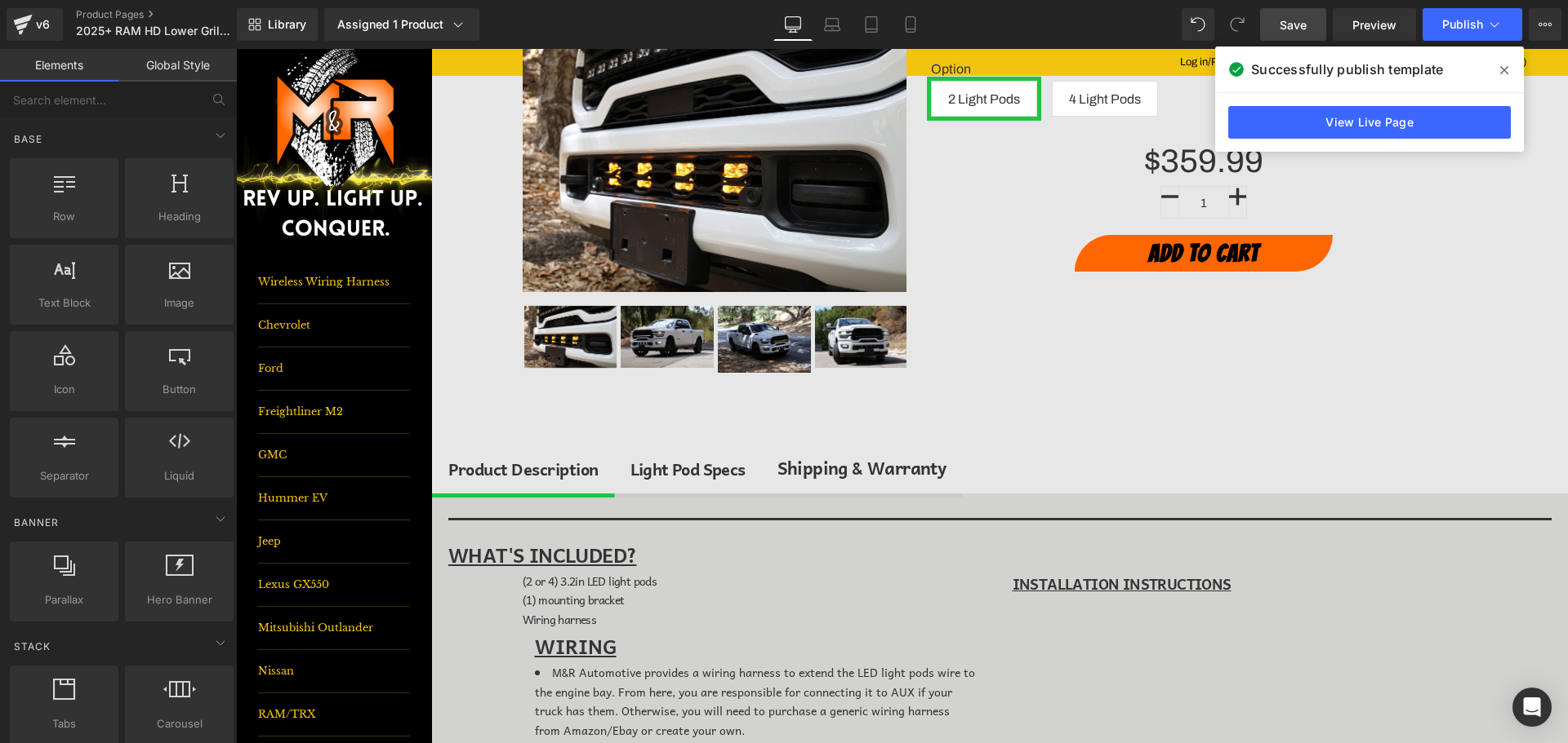
scroll to position [163, 0]
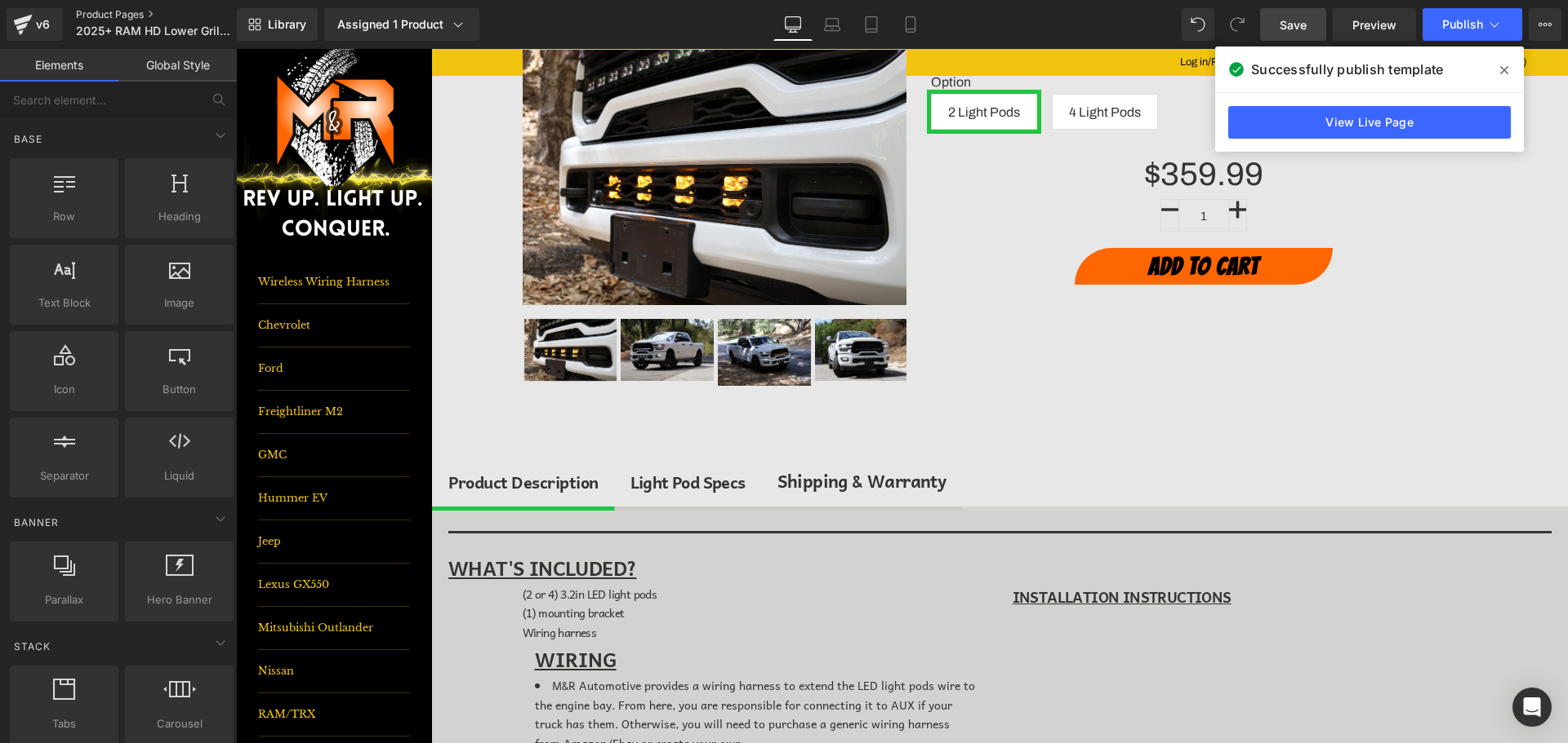
click at [129, 13] on link "Product Pages" at bounding box center [170, 14] width 188 height 13
